Goal: Task Accomplishment & Management: Use online tool/utility

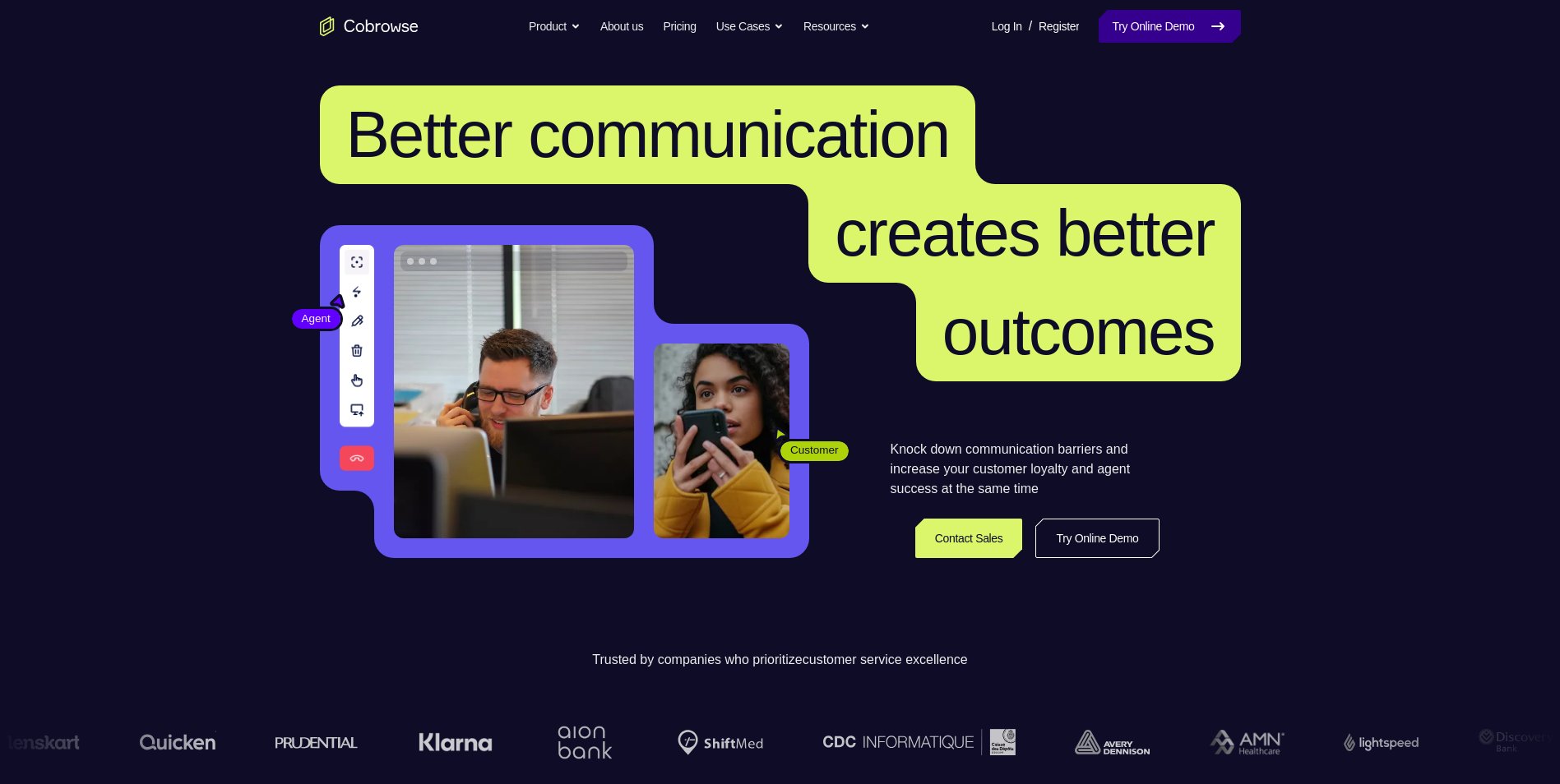
click at [1125, 32] on link "Try Online Demo" at bounding box center [1170, 26] width 142 height 33
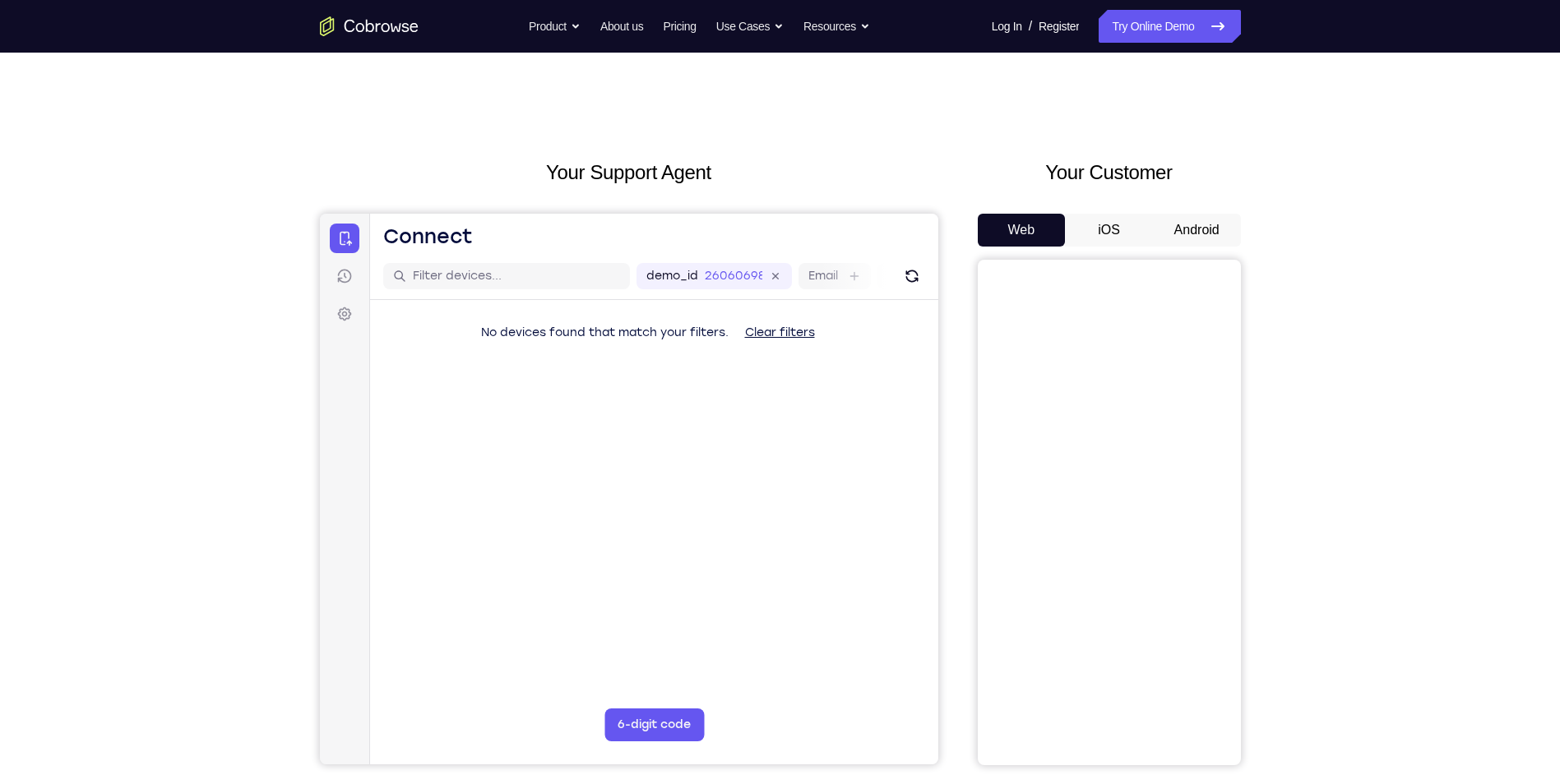
click at [1199, 224] on button "Android" at bounding box center [1198, 230] width 88 height 33
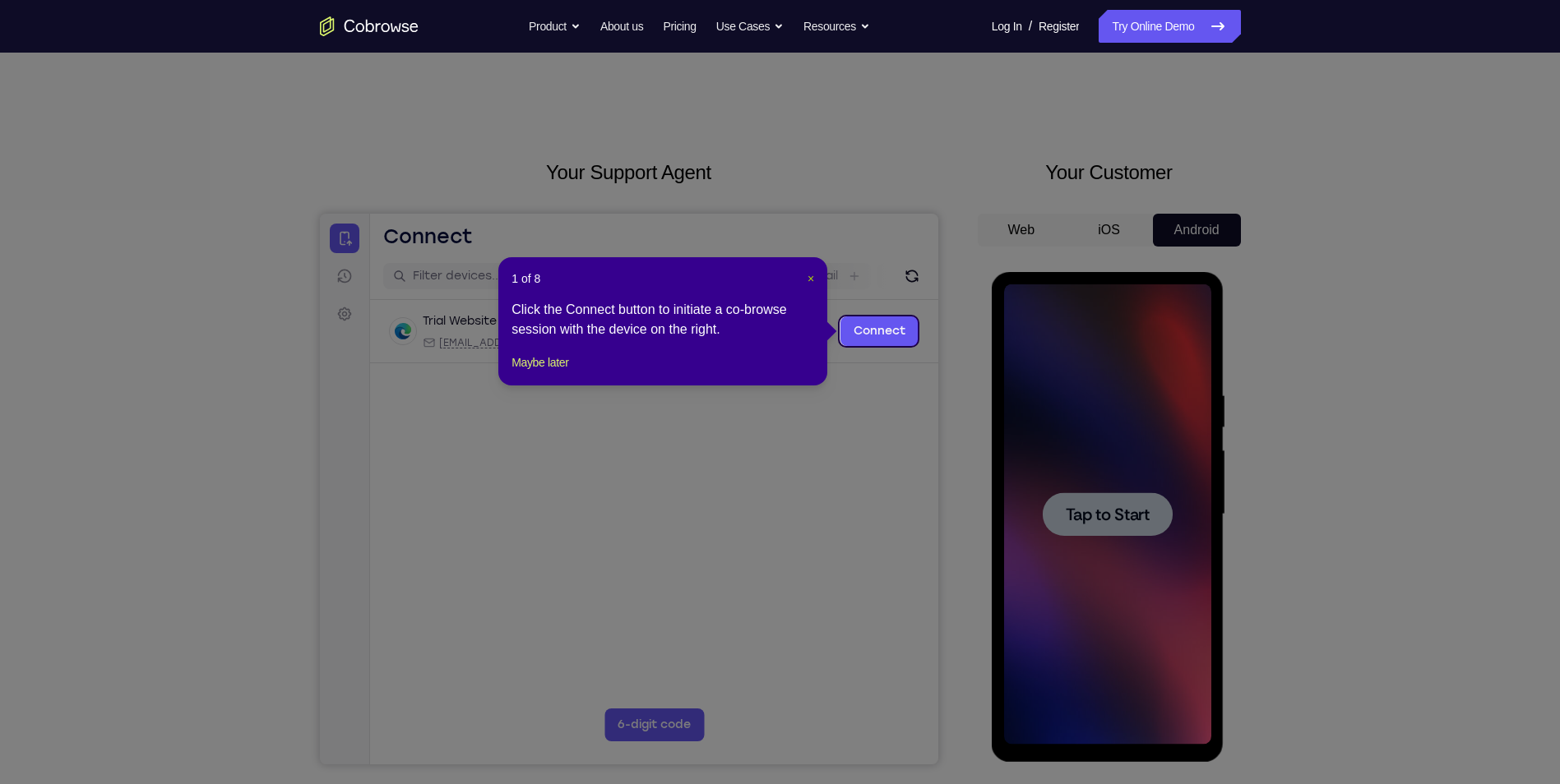
drag, startPoint x: 807, startPoint y: 282, endPoint x: 559, endPoint y: 93, distance: 311.8
click at [807, 282] on span "×" at bounding box center [810, 279] width 7 height 13
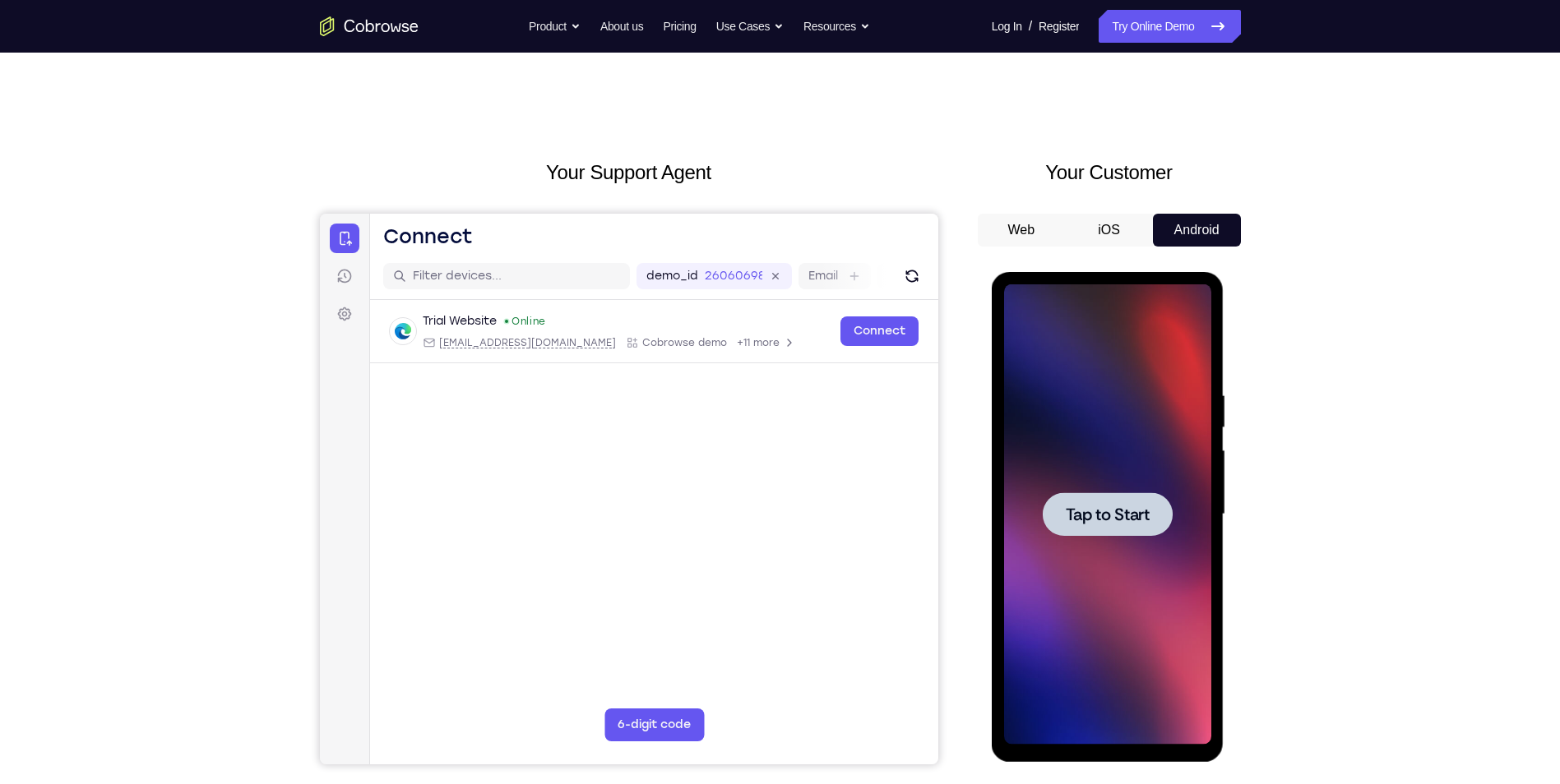
click at [1161, 511] on div at bounding box center [1108, 514] width 130 height 43
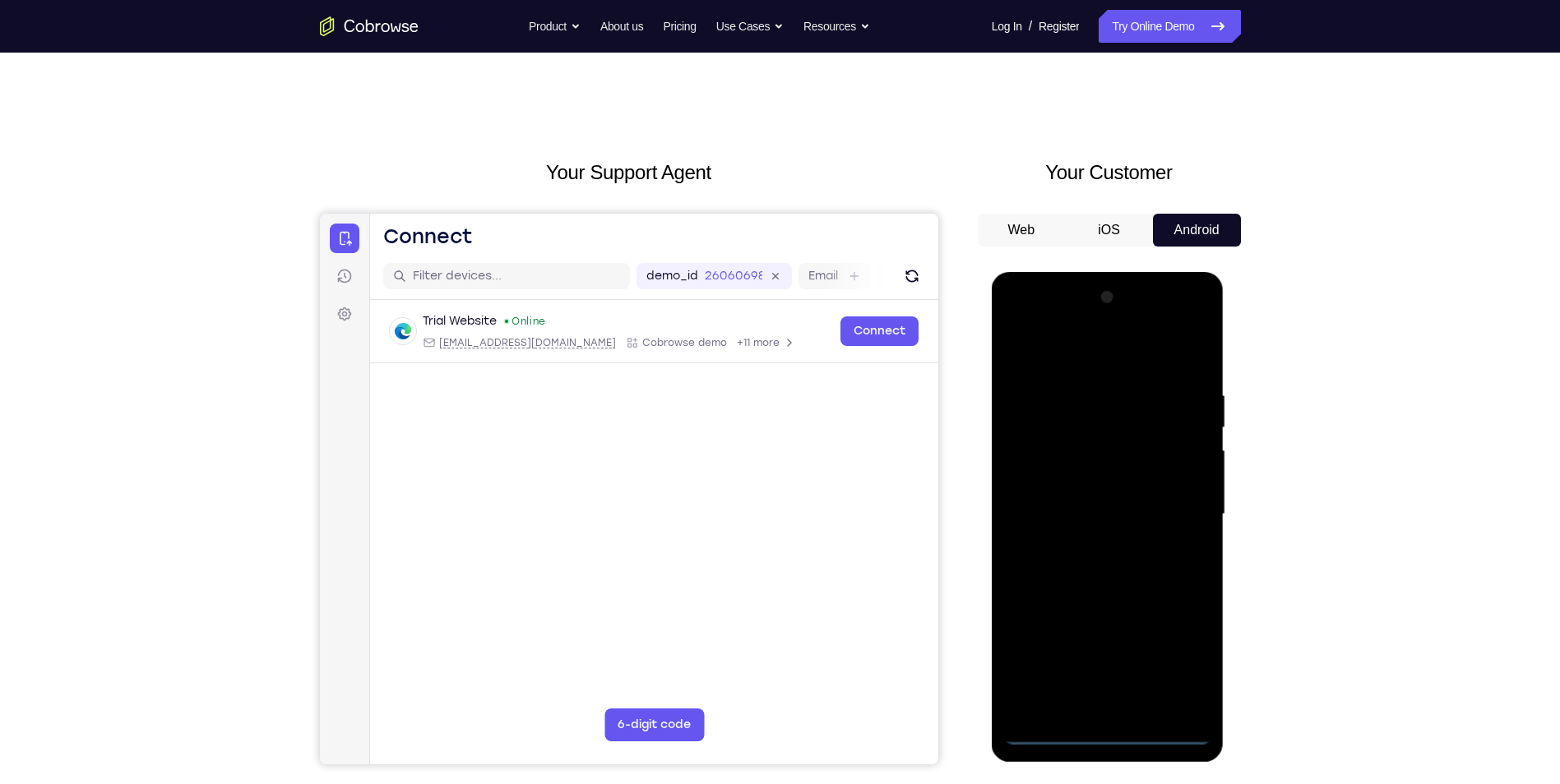
click at [119, 236] on div "Your Support Agent Your Customer Web iOS Android Next Steps We’d be happy to gi…" at bounding box center [780, 595] width 1560 height 1085
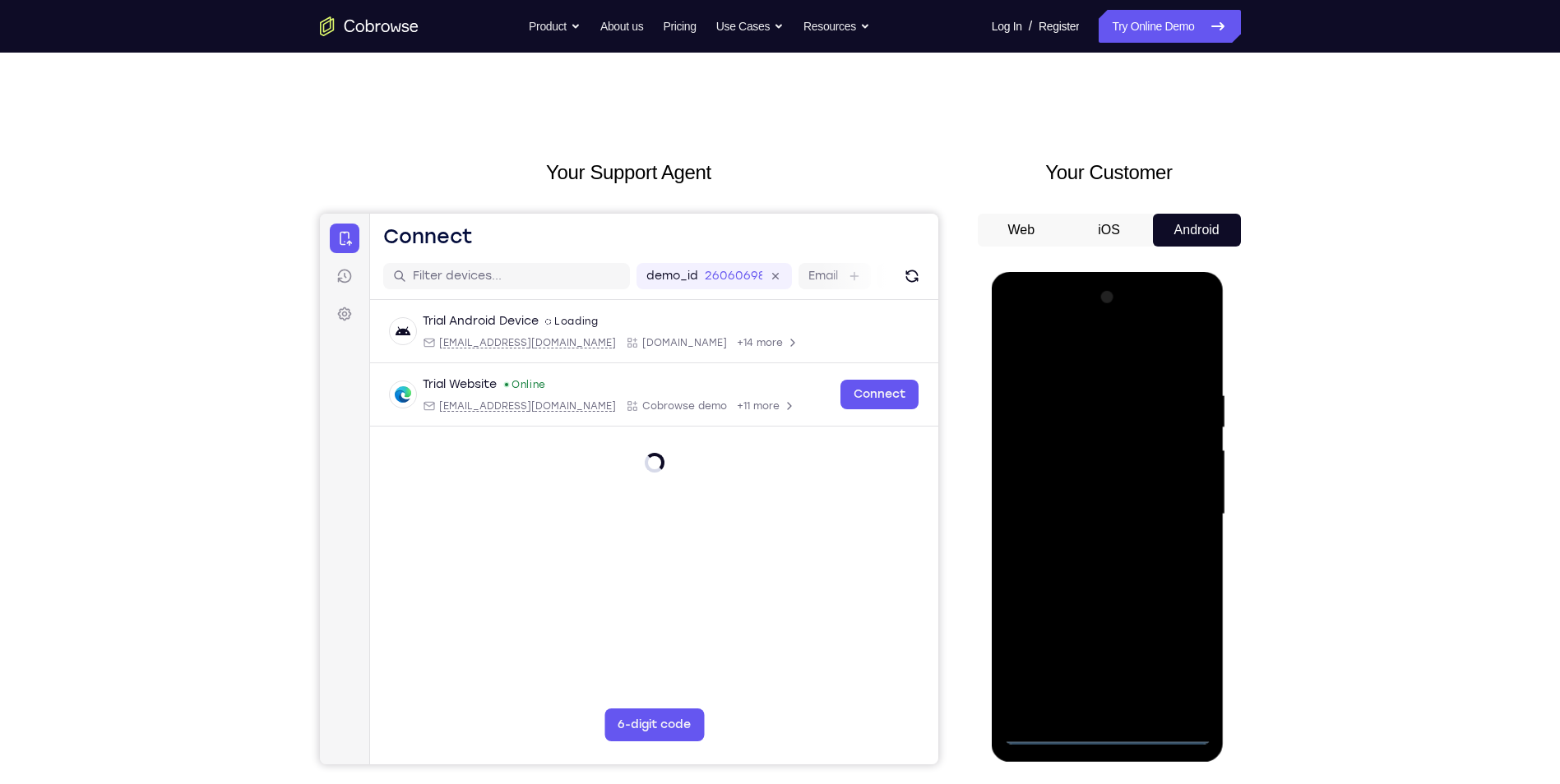
click at [1103, 726] on div at bounding box center [1108, 515] width 207 height 460
click at [1111, 735] on div at bounding box center [1108, 515] width 207 height 460
click at [1190, 670] on div at bounding box center [1108, 515] width 207 height 460
click at [1180, 671] on div at bounding box center [1108, 515] width 207 height 460
click at [1103, 361] on div at bounding box center [1108, 515] width 207 height 460
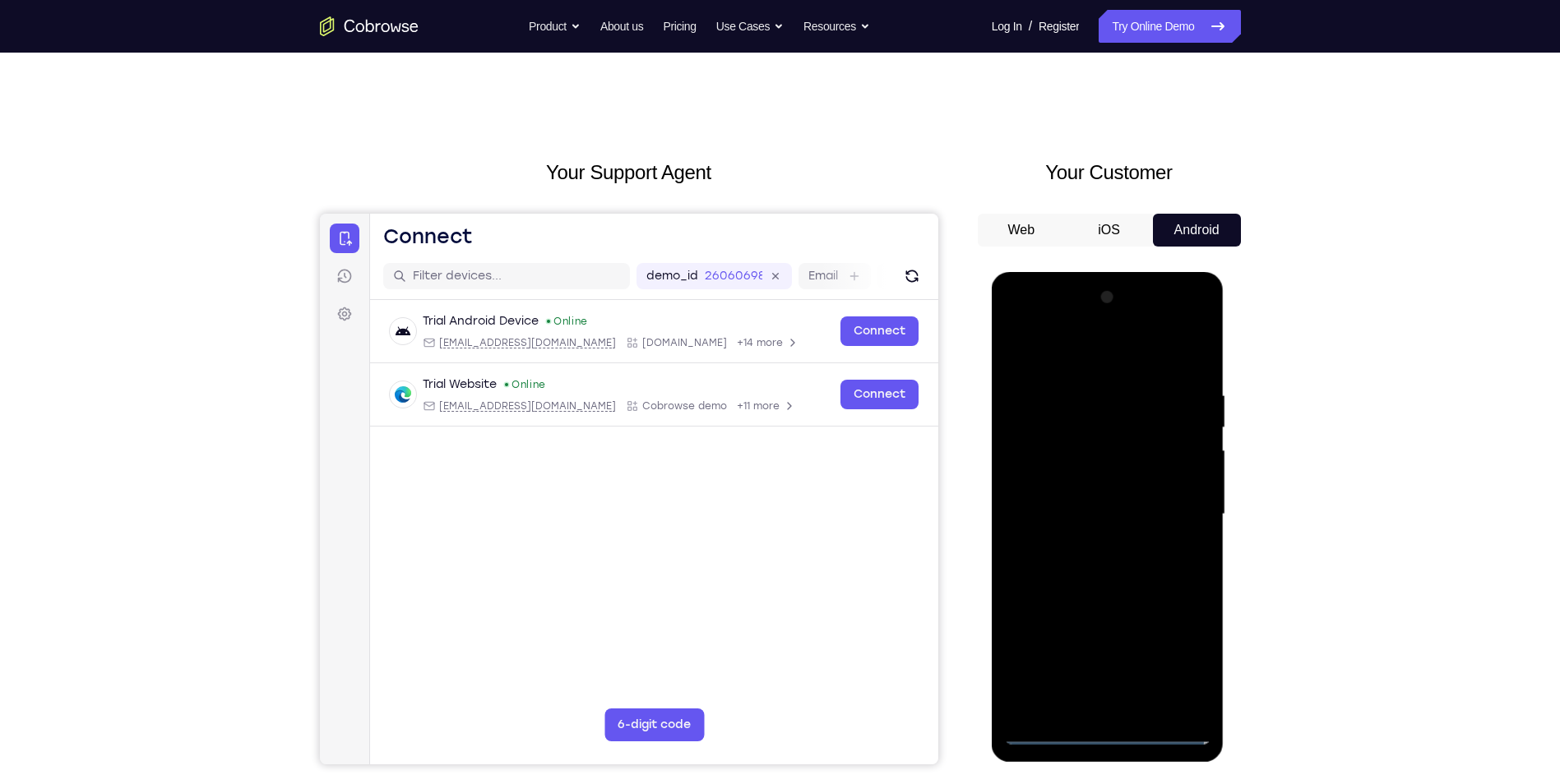
click at [1184, 514] on div at bounding box center [1108, 515] width 207 height 460
click at [1090, 545] on div at bounding box center [1108, 515] width 207 height 460
click at [1083, 497] on div at bounding box center [1108, 515] width 207 height 460
click at [1031, 517] on div at bounding box center [1108, 515] width 207 height 460
click at [1092, 598] on div at bounding box center [1108, 515] width 207 height 460
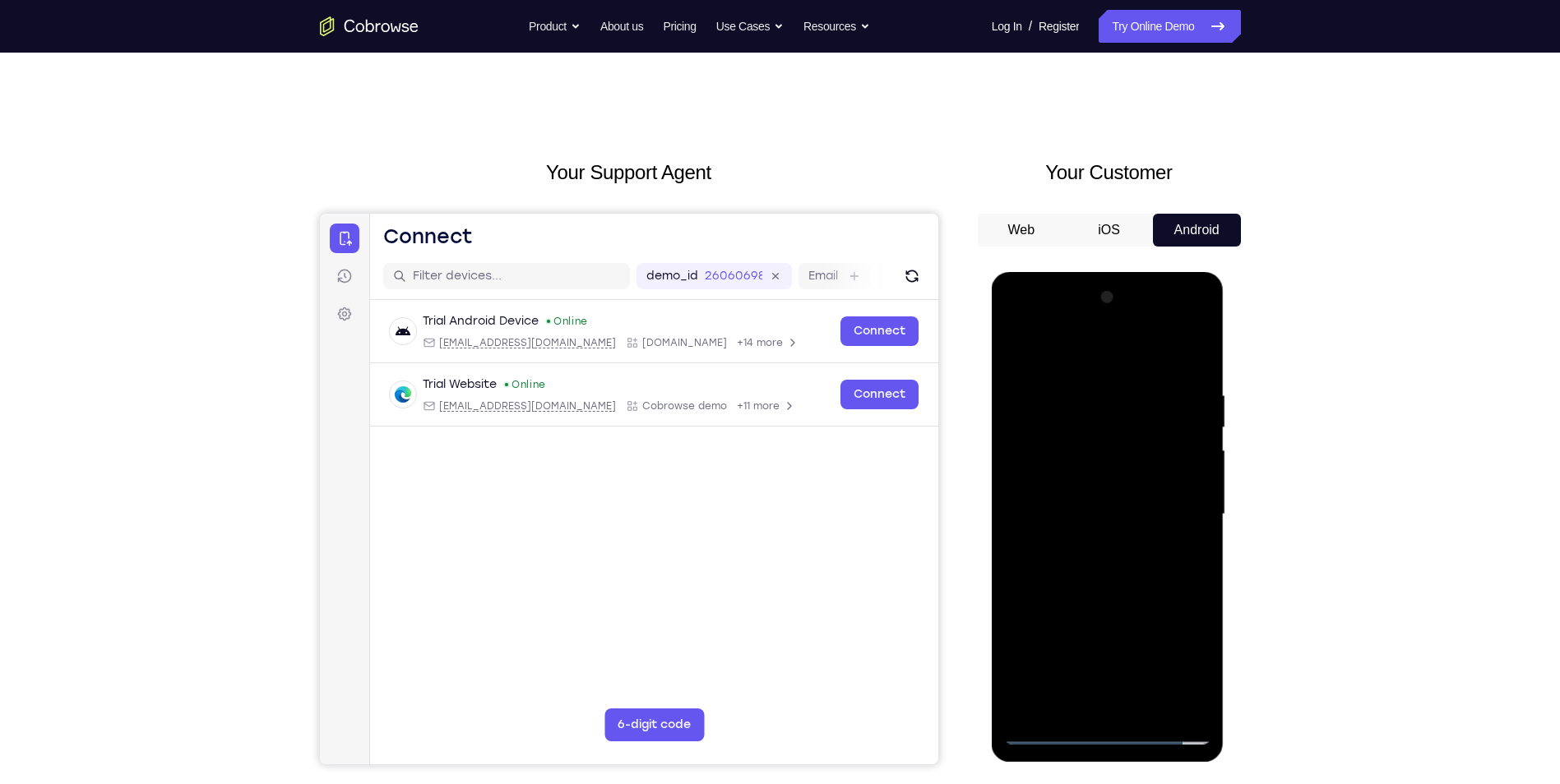
click at [1147, 426] on div at bounding box center [1108, 515] width 207 height 460
click at [1184, 351] on div at bounding box center [1108, 515] width 207 height 460
click at [1196, 349] on div at bounding box center [1108, 515] width 207 height 460
click at [1167, 375] on div at bounding box center [1108, 515] width 207 height 460
click at [1151, 706] on div at bounding box center [1108, 515] width 207 height 460
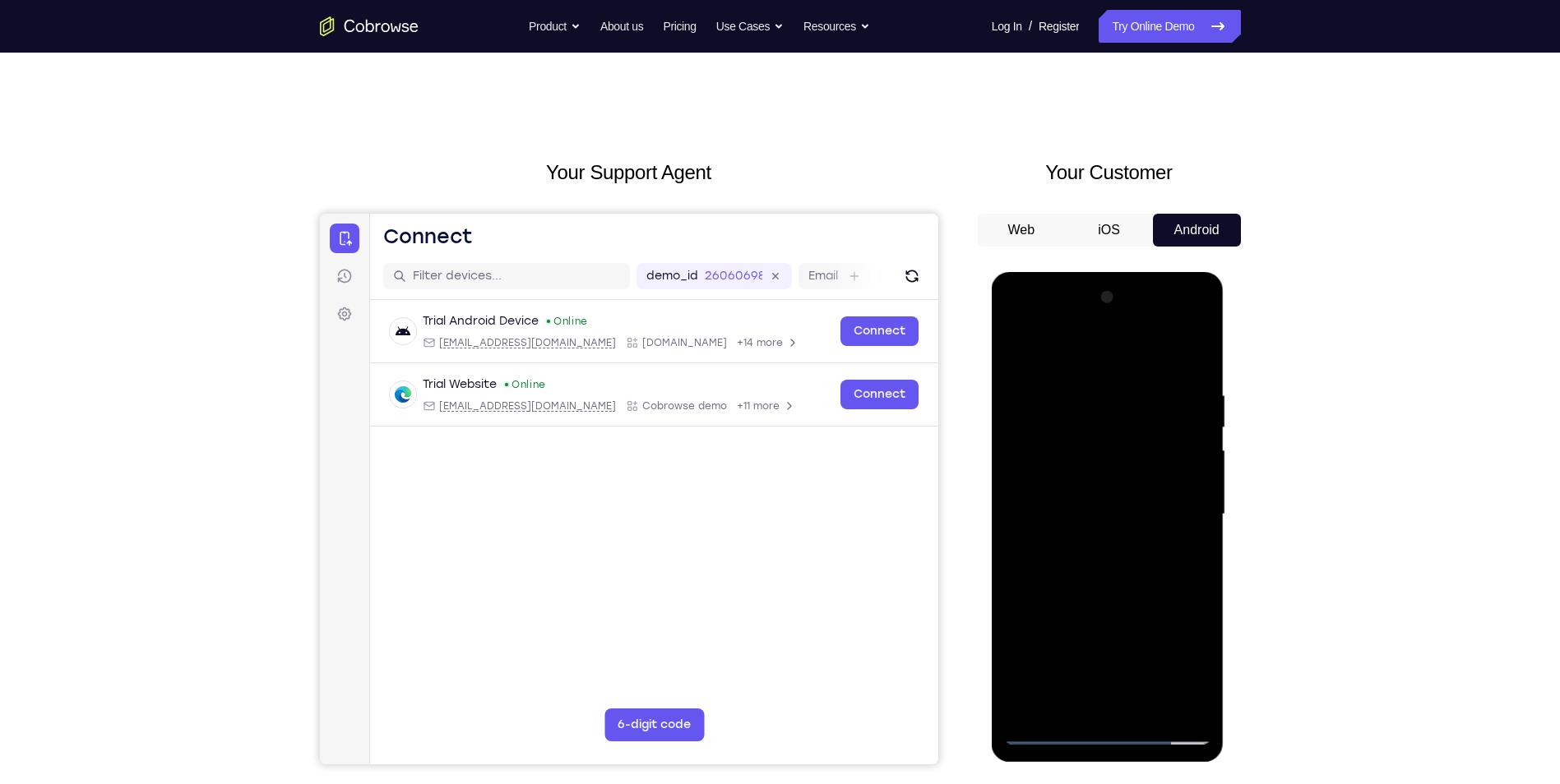
click at [1117, 605] on div at bounding box center [1108, 515] width 207 height 460
click at [1114, 572] on div at bounding box center [1108, 515] width 207 height 460
click at [1084, 698] on div at bounding box center [1108, 515] width 207 height 460
click at [1192, 555] on div at bounding box center [1108, 515] width 207 height 460
click at [1091, 557] on div at bounding box center [1108, 515] width 207 height 460
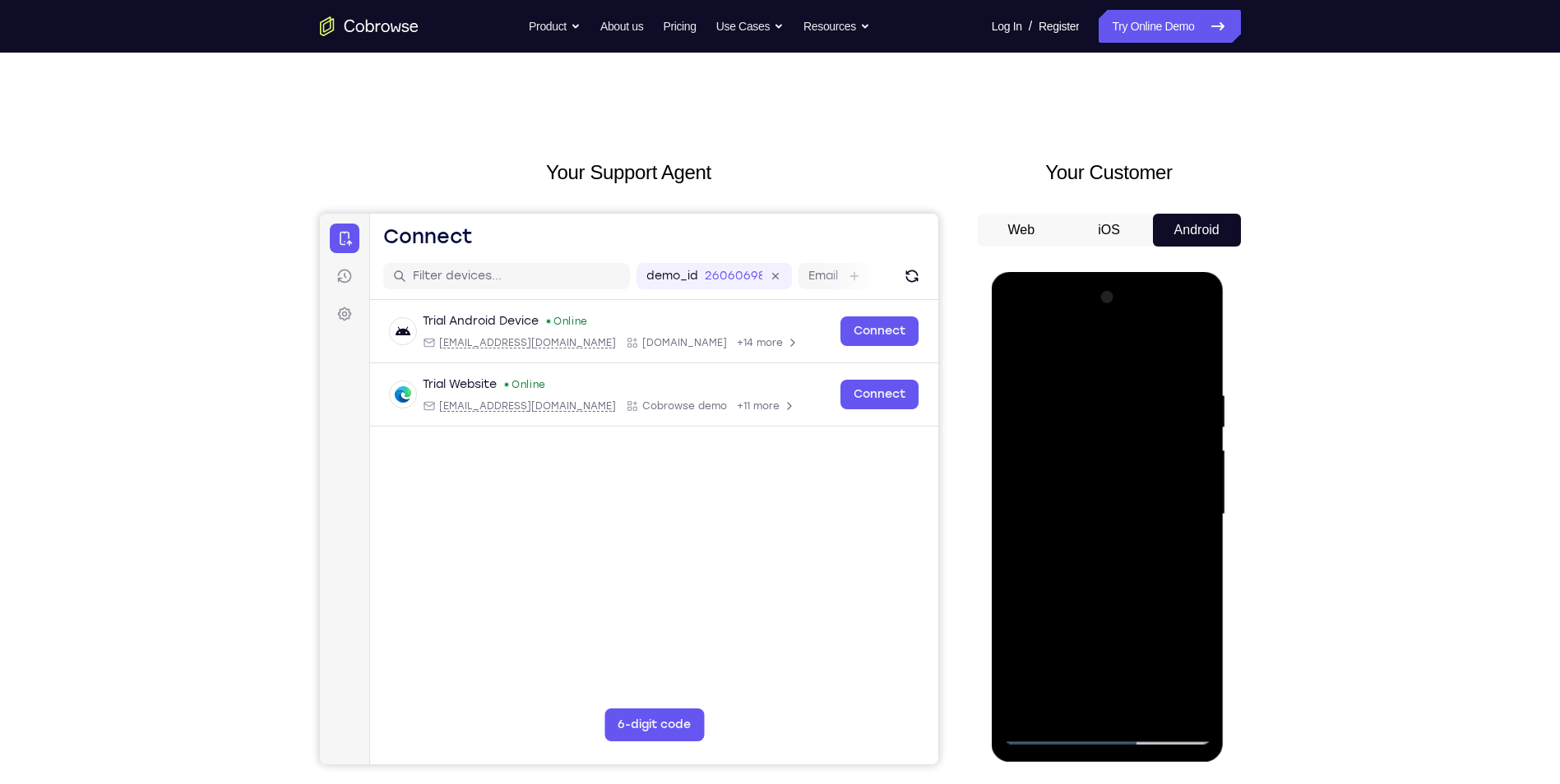
click at [1190, 554] on div at bounding box center [1108, 515] width 207 height 460
click at [1017, 349] on div at bounding box center [1108, 515] width 207 height 460
click at [1125, 528] on div at bounding box center [1108, 515] width 207 height 460
click at [1199, 556] on div at bounding box center [1108, 515] width 207 height 460
click at [1150, 447] on div at bounding box center [1108, 515] width 207 height 460
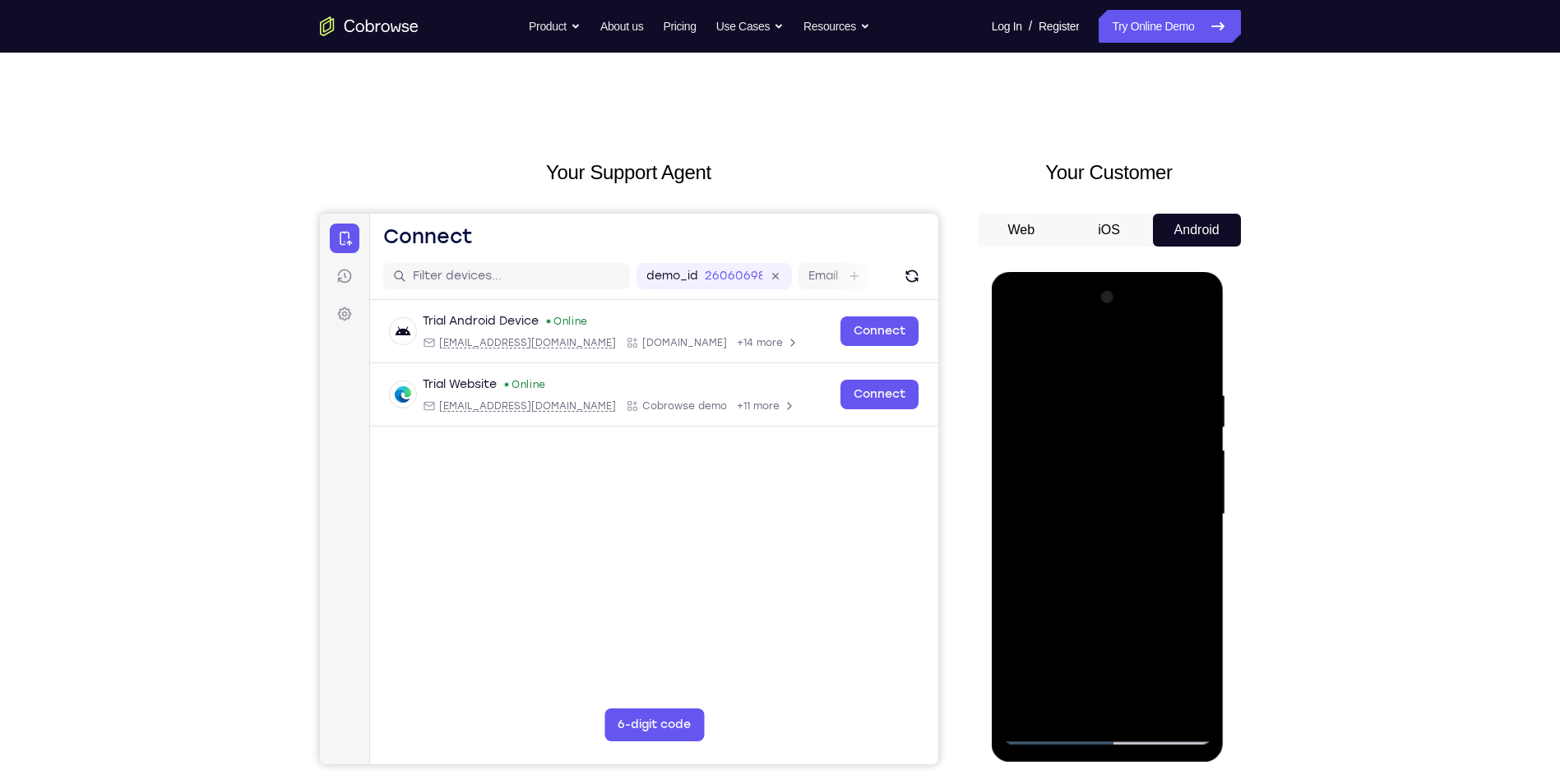
click at [1155, 709] on div at bounding box center [1108, 515] width 207 height 460
click at [1126, 491] on div at bounding box center [1108, 515] width 207 height 460
click at [1184, 518] on div at bounding box center [1108, 515] width 207 height 460
click at [1170, 527] on div at bounding box center [1108, 515] width 207 height 460
click at [1083, 507] on div at bounding box center [1108, 515] width 207 height 460
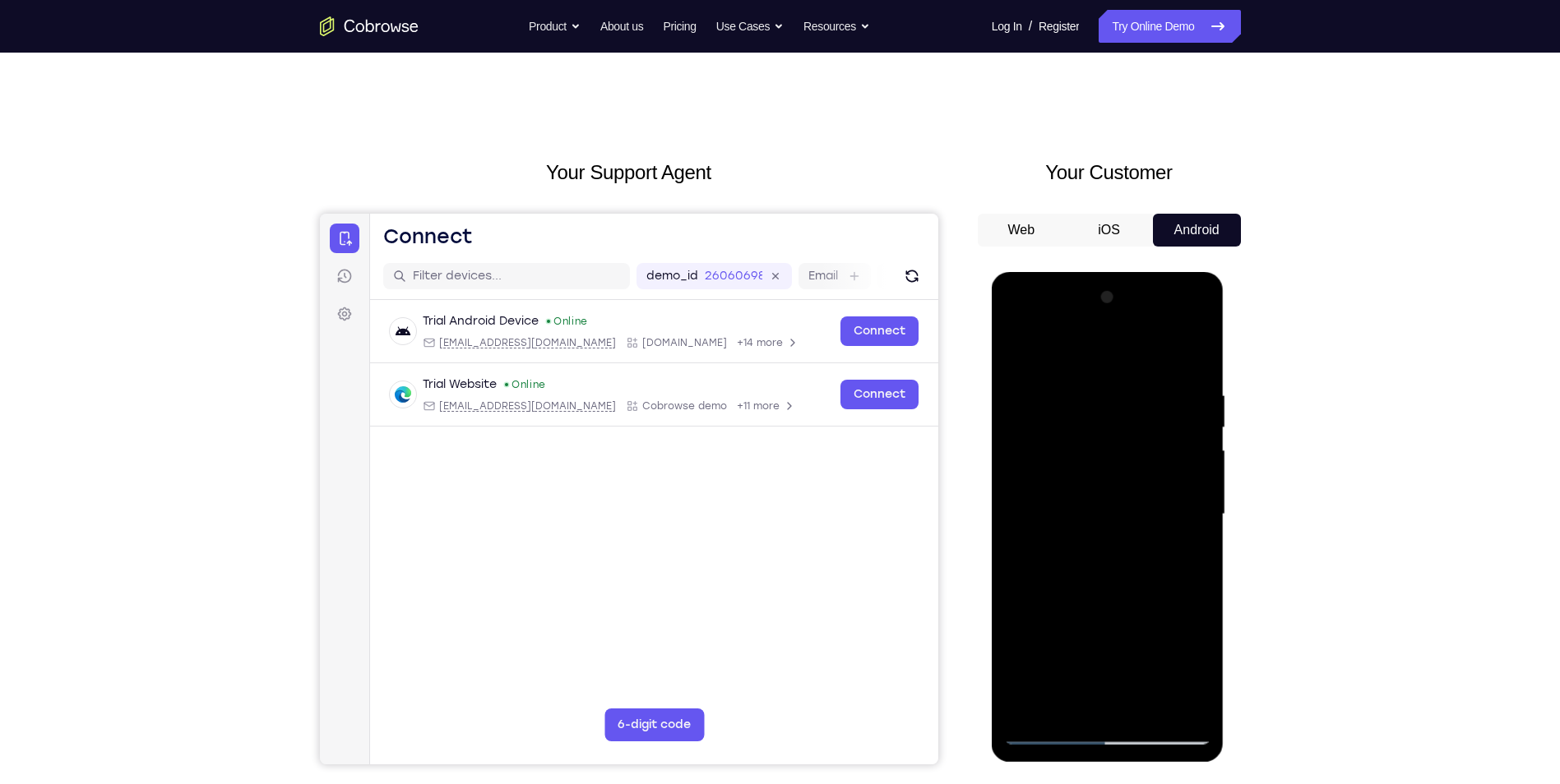
click at [1059, 397] on div at bounding box center [1108, 515] width 207 height 460
click at [1099, 400] on div at bounding box center [1108, 515] width 207 height 460
click at [1072, 703] on div at bounding box center [1108, 515] width 207 height 460
click at [1039, 657] on div at bounding box center [1108, 515] width 207 height 460
click at [1187, 543] on div at bounding box center [1108, 515] width 207 height 460
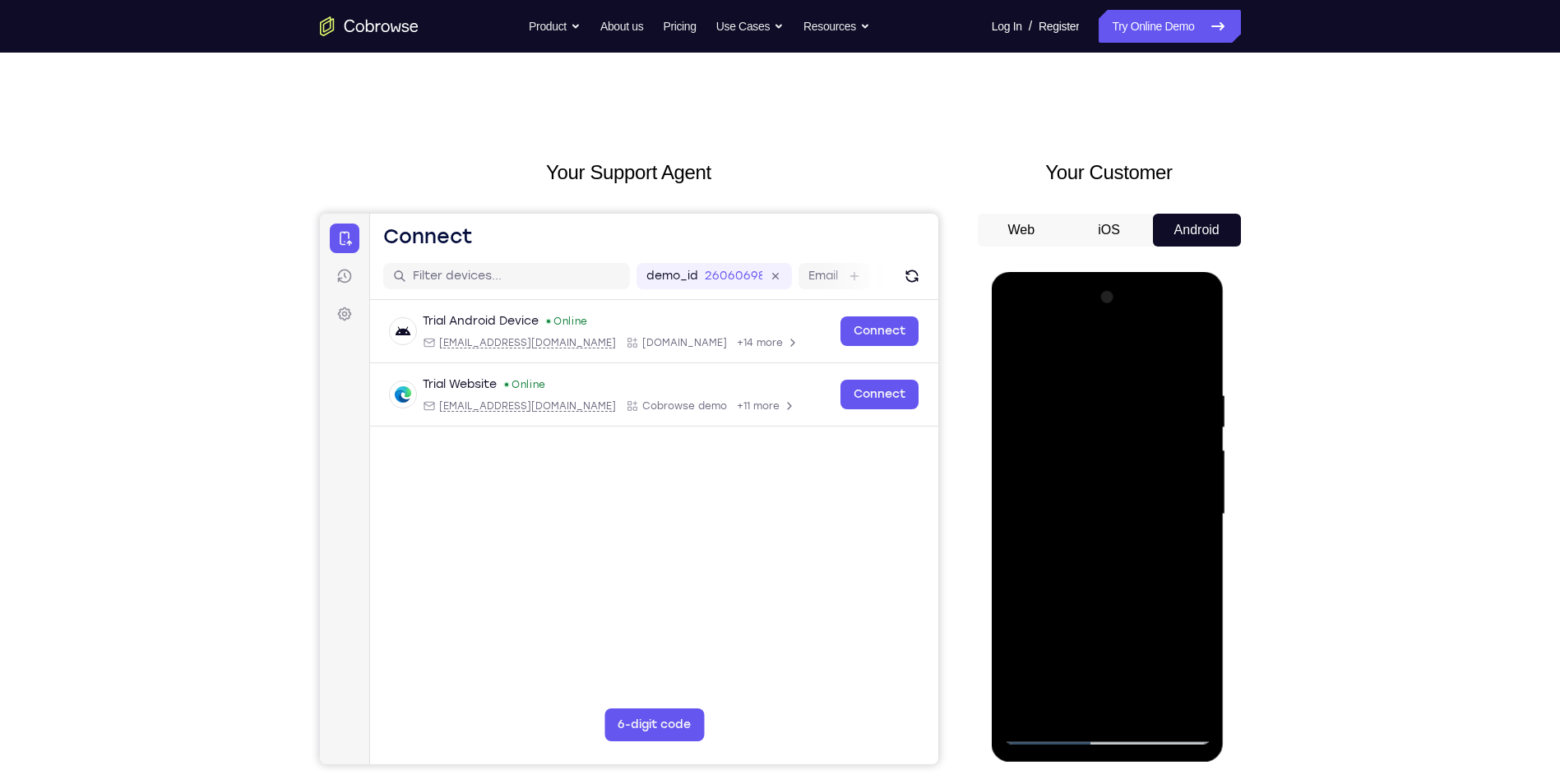
click at [1019, 350] on div at bounding box center [1108, 515] width 207 height 460
click at [1118, 564] on div at bounding box center [1108, 515] width 207 height 460
click at [1192, 555] on div at bounding box center [1108, 515] width 207 height 460
click at [1017, 350] on div at bounding box center [1108, 515] width 207 height 460
drag, startPoint x: 1108, startPoint y: 611, endPoint x: 1108, endPoint y: 544, distance: 67.0
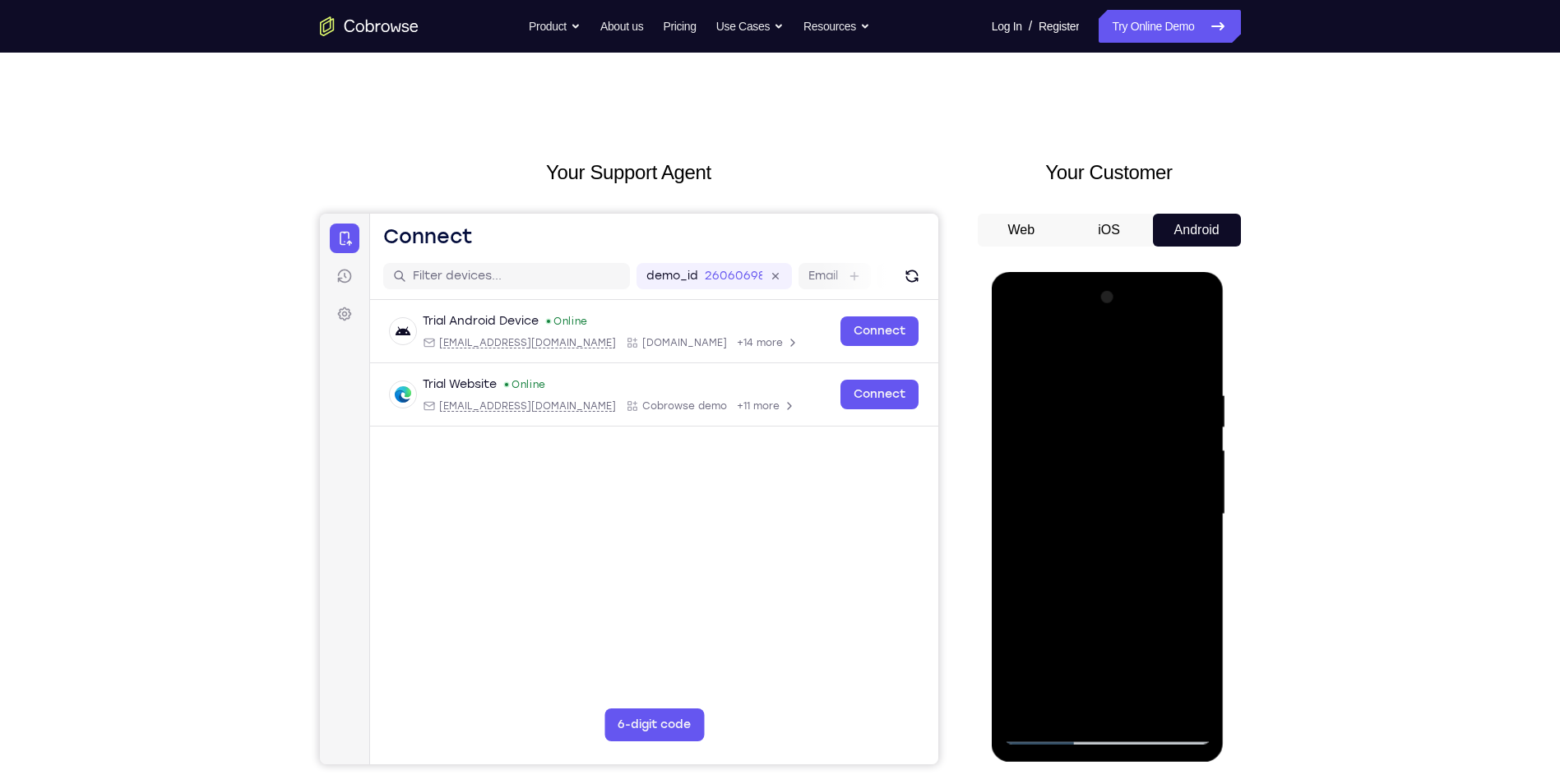
click at [1108, 571] on div at bounding box center [1108, 515] width 207 height 460
click at [1118, 554] on div at bounding box center [1108, 515] width 207 height 460
click at [1045, 356] on div at bounding box center [1108, 515] width 207 height 460
click at [1034, 704] on div at bounding box center [1108, 515] width 207 height 460
click at [1111, 377] on div at bounding box center [1108, 515] width 207 height 460
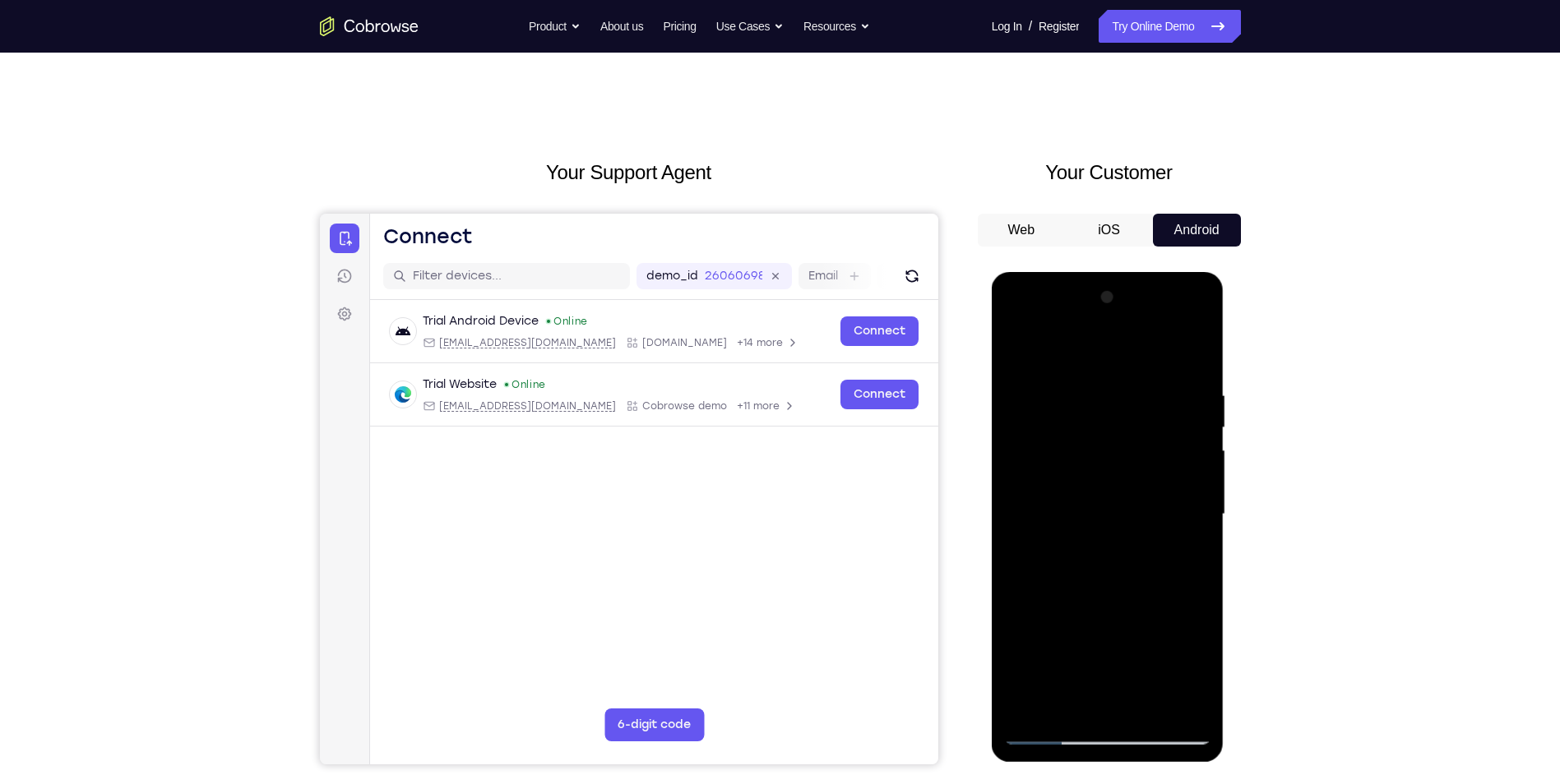
click at [1207, 487] on div at bounding box center [1108, 515] width 207 height 460
click at [1196, 488] on div at bounding box center [1108, 515] width 207 height 460
click at [1188, 408] on div at bounding box center [1108, 515] width 207 height 460
click at [1189, 403] on div at bounding box center [1108, 515] width 207 height 460
click at [1193, 357] on div at bounding box center [1108, 515] width 207 height 460
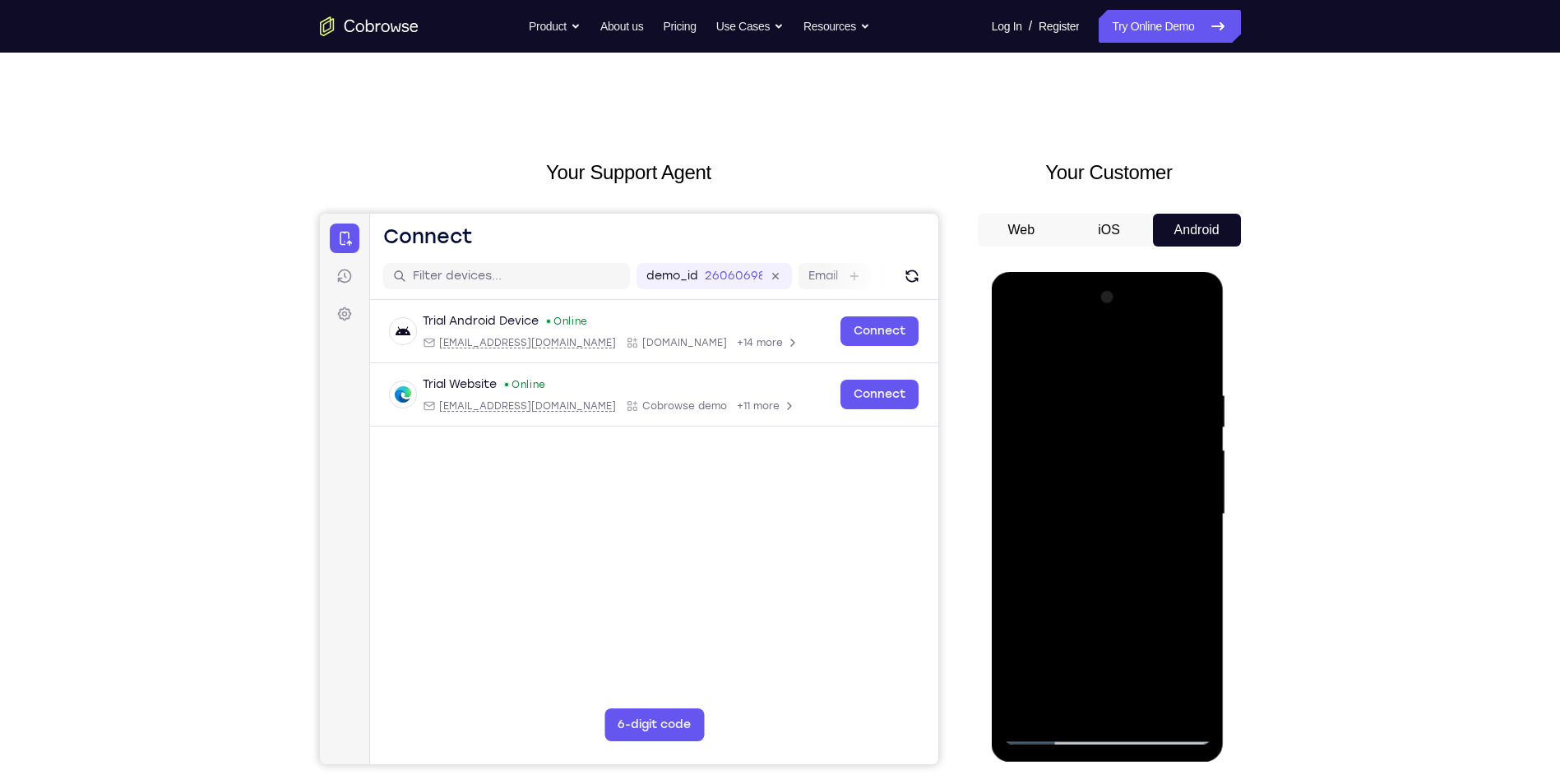
click at [1074, 376] on div at bounding box center [1108, 515] width 207 height 460
click at [1196, 430] on div at bounding box center [1108, 515] width 207 height 460
click at [1192, 431] on div at bounding box center [1108, 515] width 207 height 460
click at [1195, 354] on div at bounding box center [1108, 515] width 207 height 460
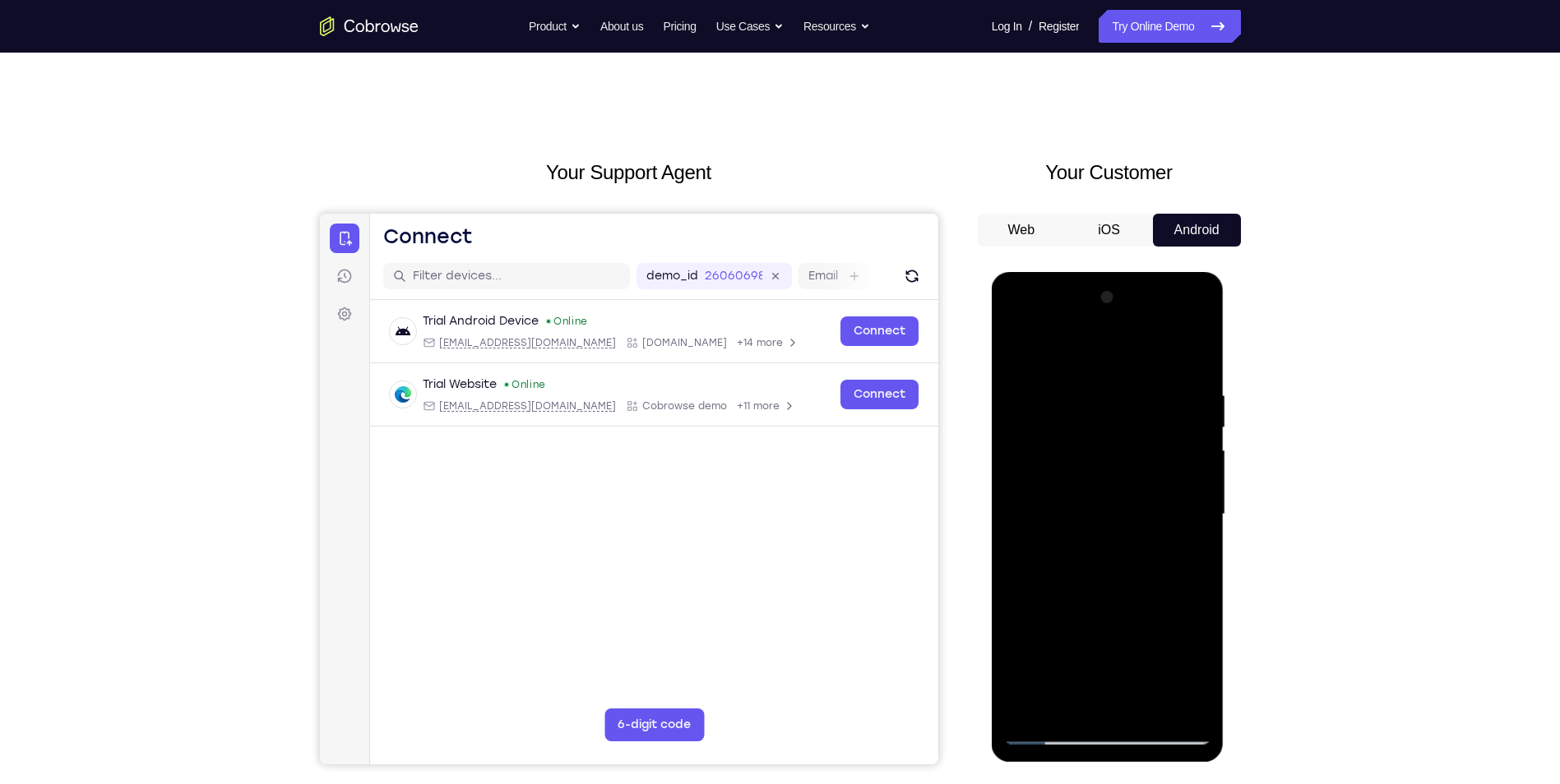
drag, startPoint x: 1119, startPoint y: 574, endPoint x: 1097, endPoint y: 426, distance: 149.6
click at [1097, 429] on div at bounding box center [1108, 515] width 207 height 460
